Goal: Information Seeking & Learning: Find contact information

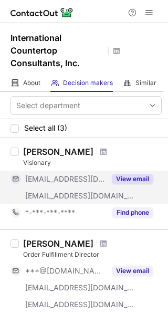
click at [138, 179] on button "View email" at bounding box center [132, 179] width 41 height 10
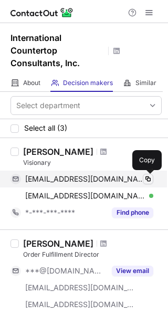
click at [149, 176] on span at bounding box center [148, 179] width 8 height 8
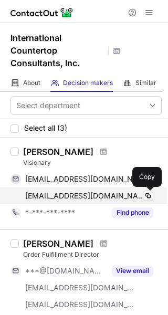
click at [145, 193] on span at bounding box center [148, 195] width 8 height 8
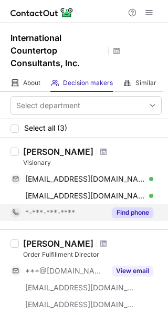
click at [143, 215] on button "Find phone" at bounding box center [132, 212] width 41 height 10
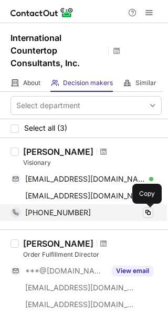
click at [151, 212] on span at bounding box center [148, 212] width 8 height 8
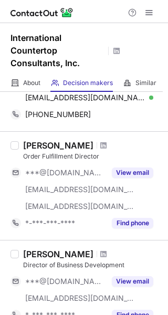
scroll to position [105, 0]
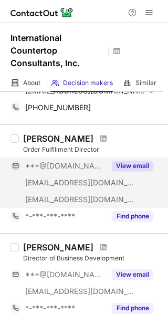
click at [127, 168] on button "View email" at bounding box center [132, 165] width 41 height 10
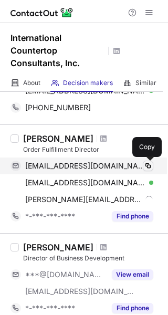
click at [148, 168] on span at bounding box center [148, 165] width 8 height 8
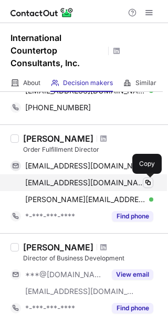
click at [147, 181] on span at bounding box center [148, 182] width 8 height 8
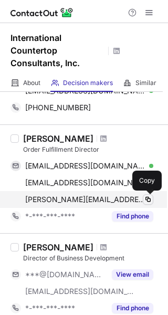
click at [149, 198] on span at bounding box center [148, 199] width 8 height 8
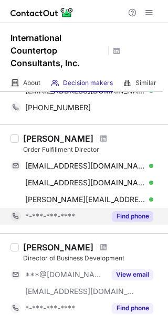
click at [145, 220] on button "Find phone" at bounding box center [132, 216] width 41 height 10
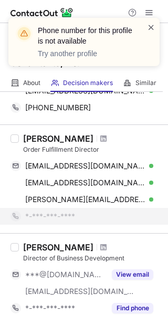
click at [153, 29] on span at bounding box center [151, 27] width 8 height 10
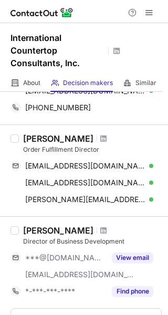
scroll to position [178, 0]
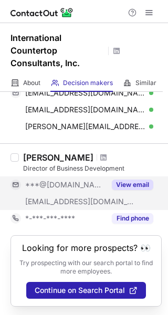
click at [132, 186] on button "View email" at bounding box center [132, 184] width 41 height 10
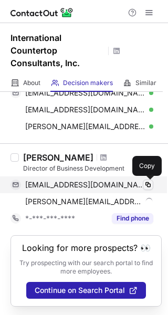
click at [146, 183] on span at bounding box center [148, 184] width 8 height 8
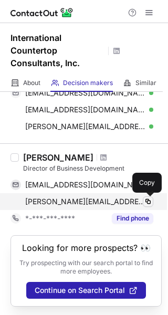
click at [144, 202] on span at bounding box center [148, 201] width 8 height 8
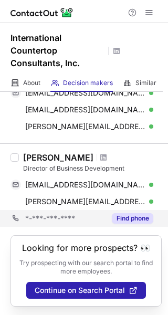
click at [153, 219] on div "*-***-***-**** Find phone" at bounding box center [85, 218] width 151 height 17
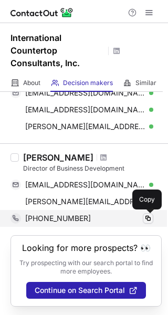
click at [149, 217] on span at bounding box center [148, 218] width 8 height 8
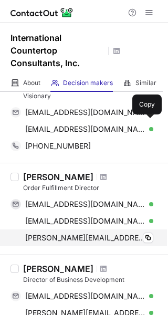
scroll to position [0, 0]
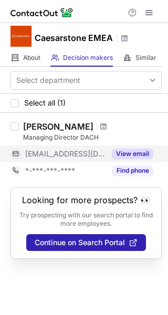
click at [129, 159] on div "View email" at bounding box center [129, 153] width 48 height 17
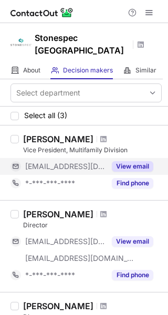
click at [136, 158] on div "View email" at bounding box center [129, 166] width 48 height 17
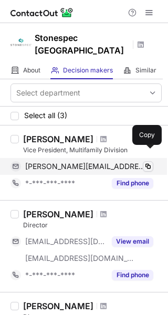
click at [145, 162] on span at bounding box center [148, 166] width 8 height 8
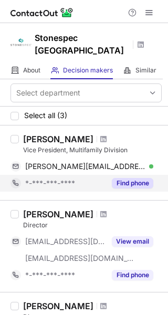
click at [132, 178] on button "Find phone" at bounding box center [132, 183] width 41 height 10
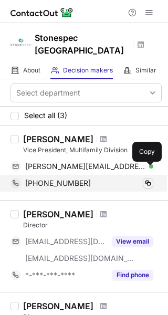
click at [152, 179] on span at bounding box center [148, 183] width 8 height 8
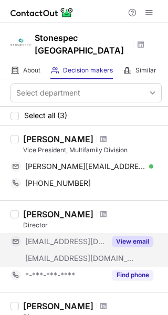
click at [132, 233] on div "View email" at bounding box center [129, 241] width 48 height 17
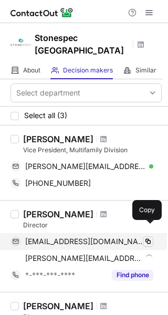
click at [144, 236] on button at bounding box center [148, 241] width 10 height 10
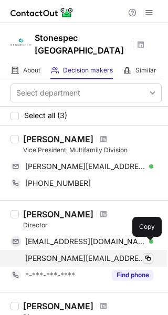
click at [151, 254] on span at bounding box center [148, 258] width 8 height 8
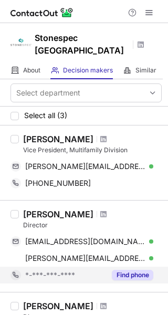
click at [130, 269] on button "Find phone" at bounding box center [132, 274] width 41 height 10
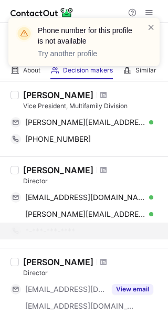
scroll to position [105, 0]
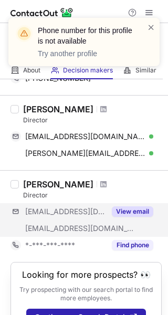
click at [127, 219] on div "***@netvigator.com ***@stonespecusa.com View email" at bounding box center [85, 220] width 151 height 34
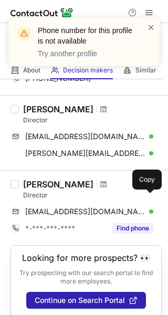
scroll to position [102, 0]
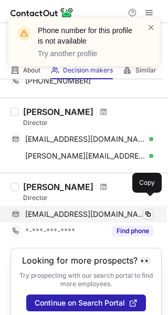
click at [149, 210] on span at bounding box center [148, 214] width 8 height 8
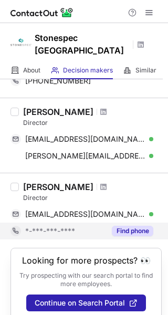
click at [135, 225] on button "Find phone" at bounding box center [132, 230] width 41 height 10
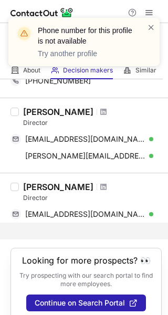
scroll to position [85, 0]
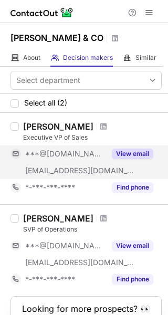
click at [131, 149] on button "View email" at bounding box center [132, 153] width 41 height 10
